Goal: Task Accomplishment & Management: Understand process/instructions

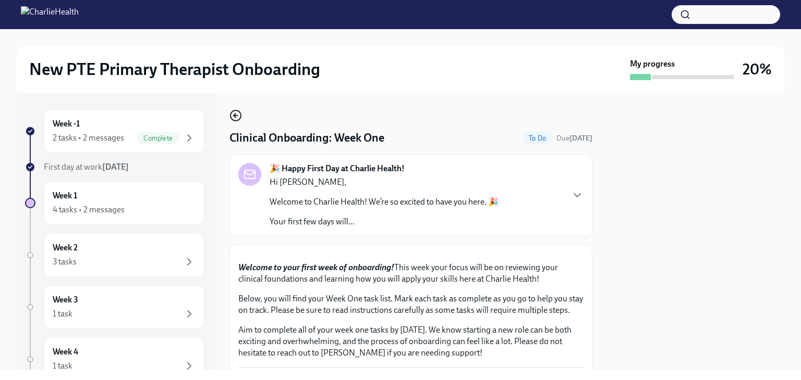
click at [231, 113] on circle "button" at bounding box center [235, 115] width 10 height 10
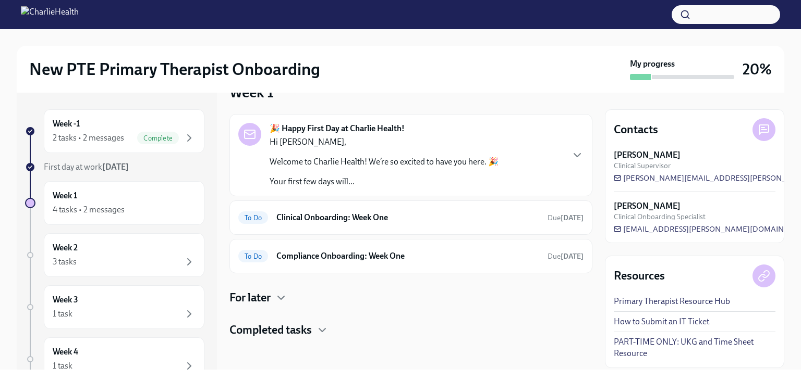
scroll to position [27, 0]
click at [253, 330] on h4 "Completed tasks" at bounding box center [270, 330] width 82 height 16
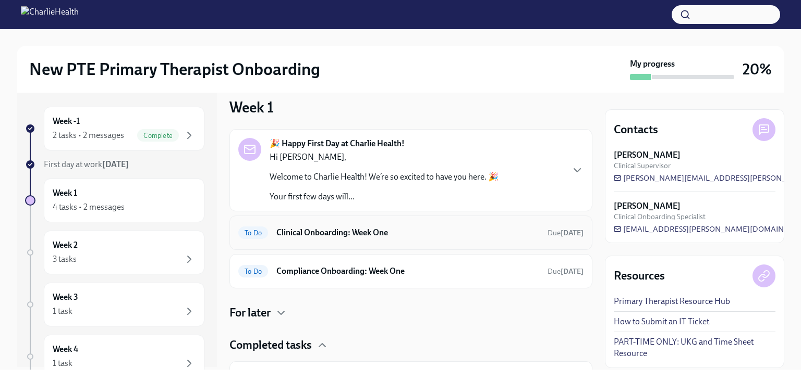
scroll to position [0, 0]
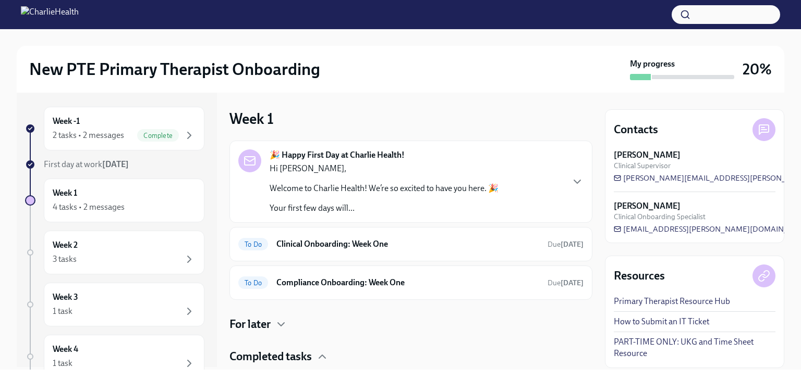
click at [440, 202] on div "Hi [PERSON_NAME], Welcome to Charlie Health! We’re so excited to have you here.…" at bounding box center [383, 188] width 229 height 51
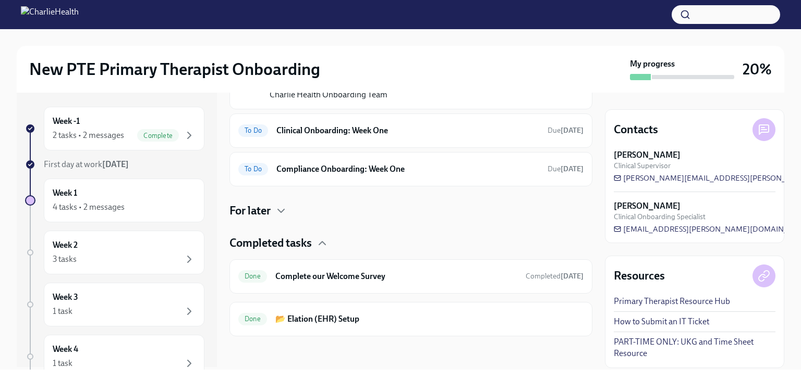
scroll to position [832, 0]
click at [387, 137] on h6 "Clinical Onboarding: Week One" at bounding box center [407, 130] width 263 height 11
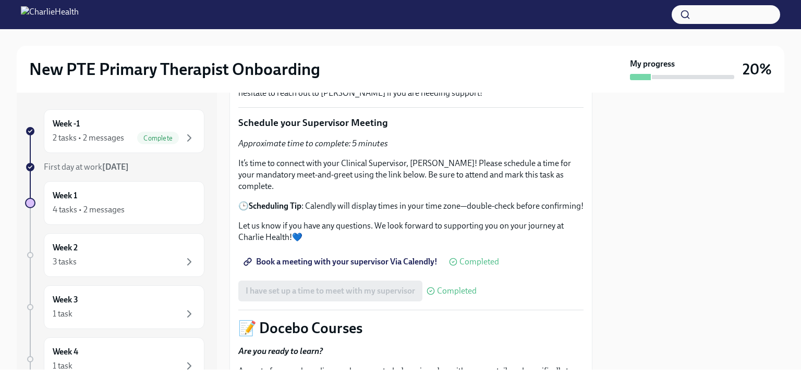
scroll to position [260, 0]
click at [110, 144] on div "Week -1 2 tasks • 2 messages Complete" at bounding box center [124, 131] width 161 height 44
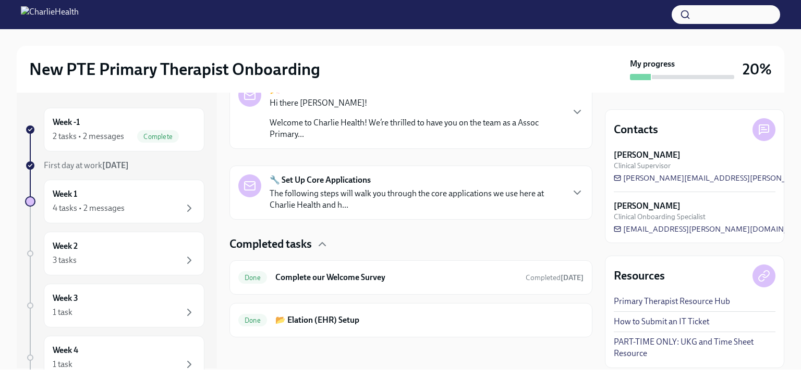
scroll to position [3, 0]
click at [152, 199] on div "Week 1 4 tasks • 2 messages" at bounding box center [124, 200] width 143 height 26
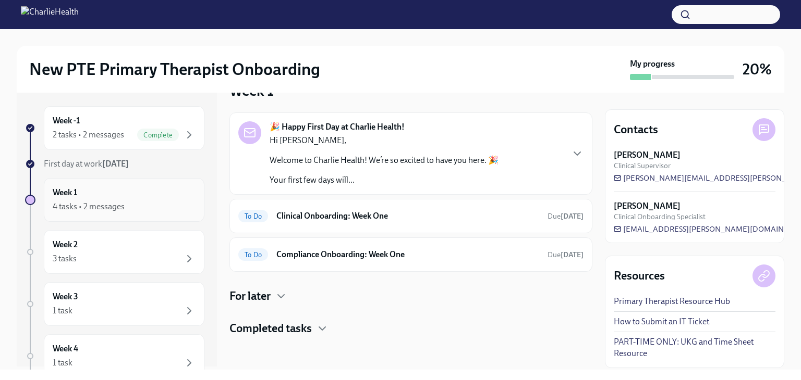
scroll to position [27, 0]
click at [448, 224] on div "To Do Clinical Onboarding: Week One Due [DATE]" at bounding box center [410, 217] width 345 height 17
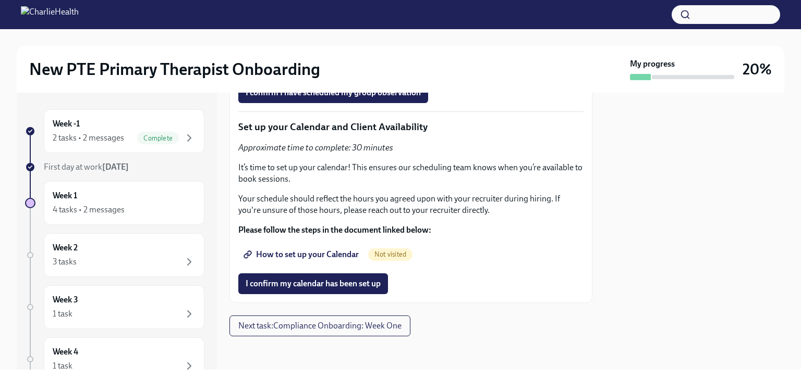
scroll to position [2339, 0]
click at [287, 326] on span "Next task : Compliance Onboarding: Week One" at bounding box center [319, 326] width 163 height 10
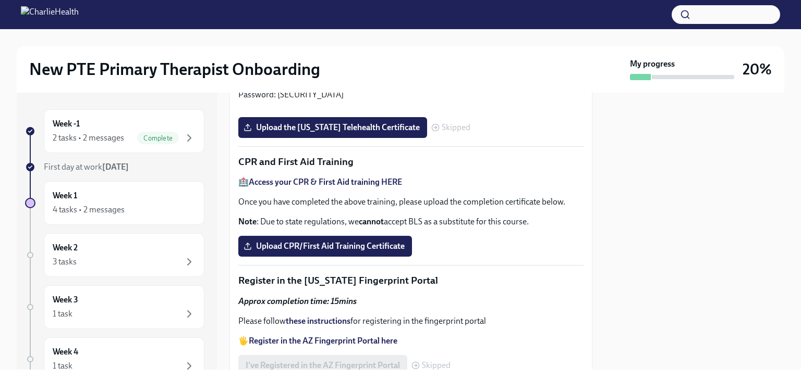
scroll to position [417, 0]
